Goal: Obtain resource: Obtain resource

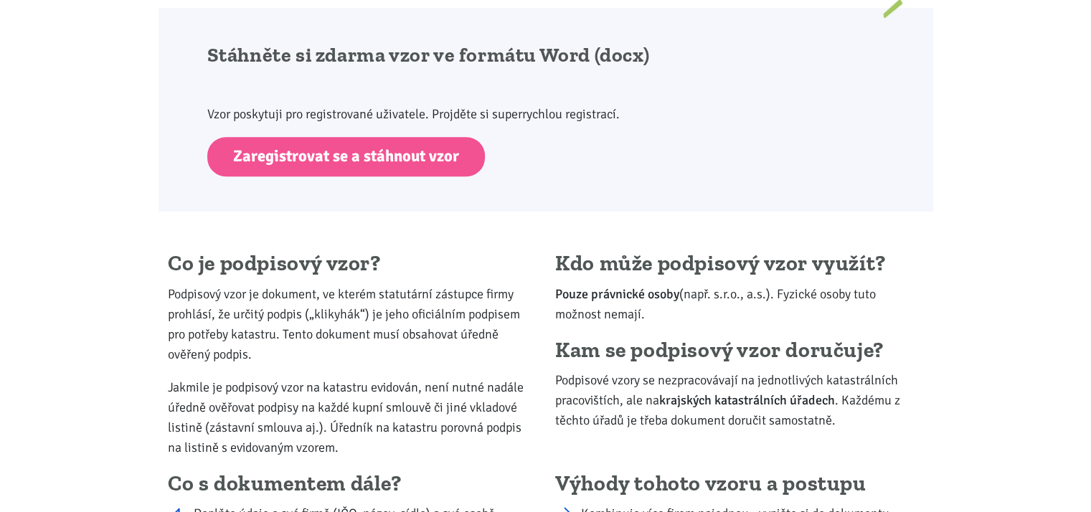
scroll to position [930, 0]
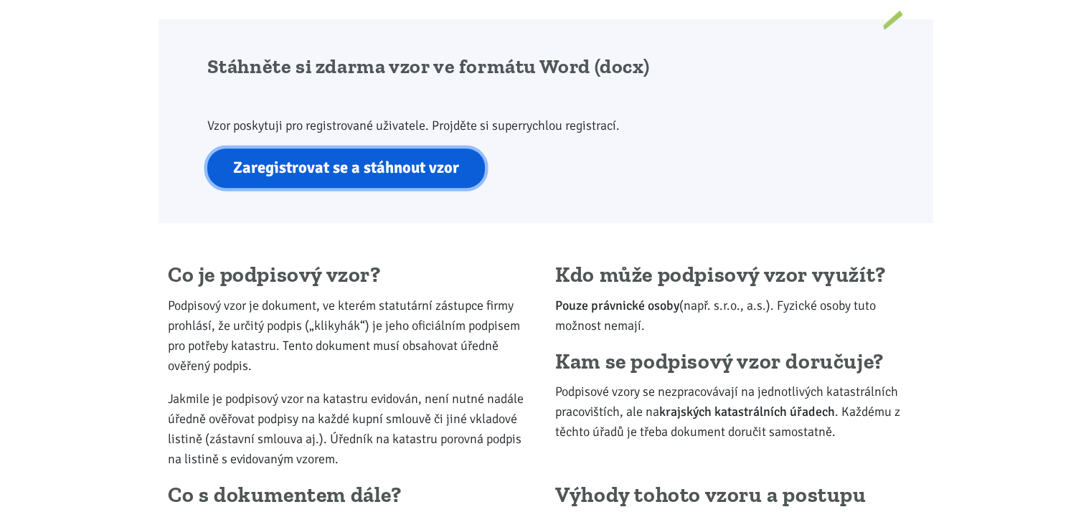
click at [359, 173] on link "Zaregistrovat se a stáhnout vzor" at bounding box center [346, 167] width 278 height 39
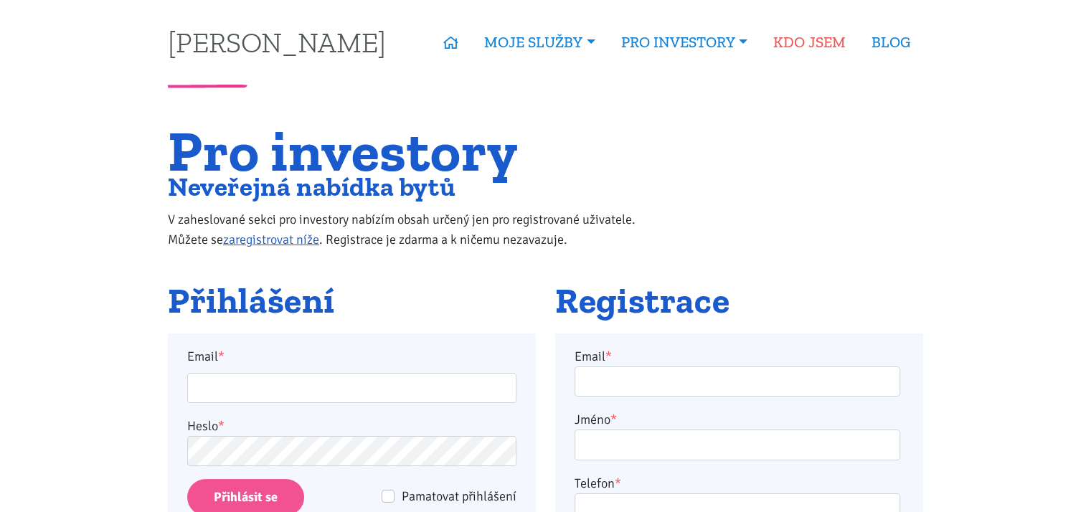
click at [823, 41] on link "KDO JSEM" at bounding box center [809, 42] width 98 height 33
